Goal: Task Accomplishment & Management: Use online tool/utility

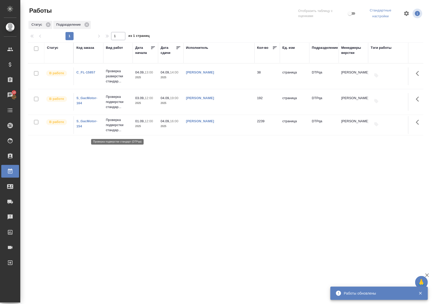
click at [118, 131] on p "Проверка подверстки стандар..." at bounding box center [118, 124] width 24 height 15
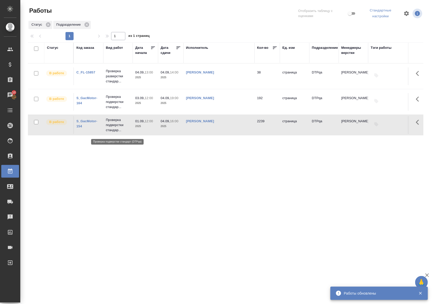
click at [118, 131] on p "Проверка подверстки стандар..." at bounding box center [118, 124] width 24 height 15
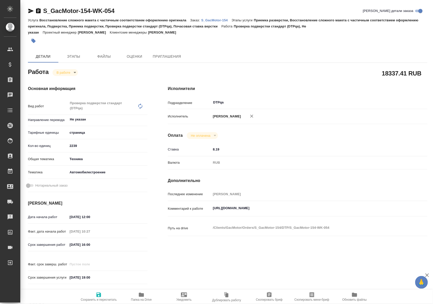
type textarea "x"
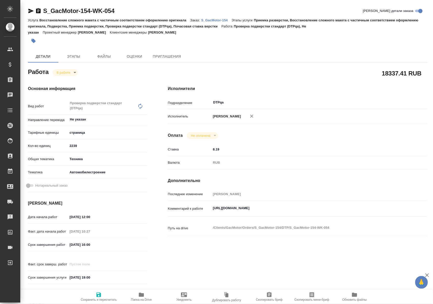
type textarea "x"
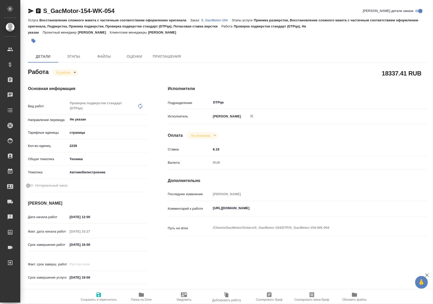
type textarea "x"
drag, startPoint x: 221, startPoint y: 213, endPoint x: 342, endPoint y: 213, distance: 120.9
click at [342, 213] on textarea "https://tera.awatera.com/Work/683d8705ce804c6cbc49af04/" at bounding box center [309, 208] width 194 height 9
type textarea "x"
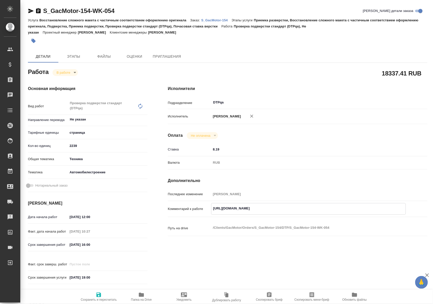
type textarea "x"
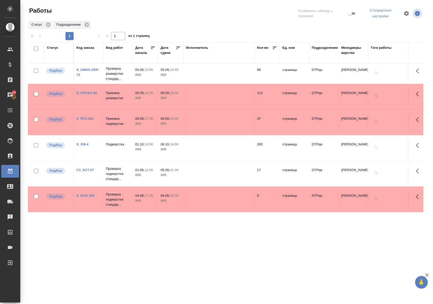
click at [223, 182] on td at bounding box center [219, 174] width 71 height 18
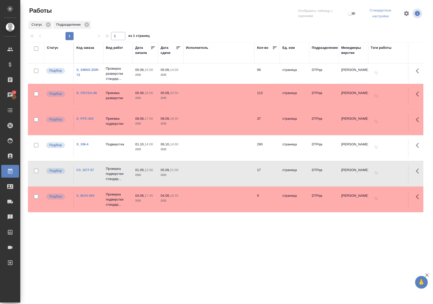
click at [246, 273] on div ".cls-1 fill:#fff; AWATERA Polushina Alena Клиенты Спецификации Заказы 10 Чаты T…" at bounding box center [216, 152] width 433 height 304
